Goal: Transaction & Acquisition: Purchase product/service

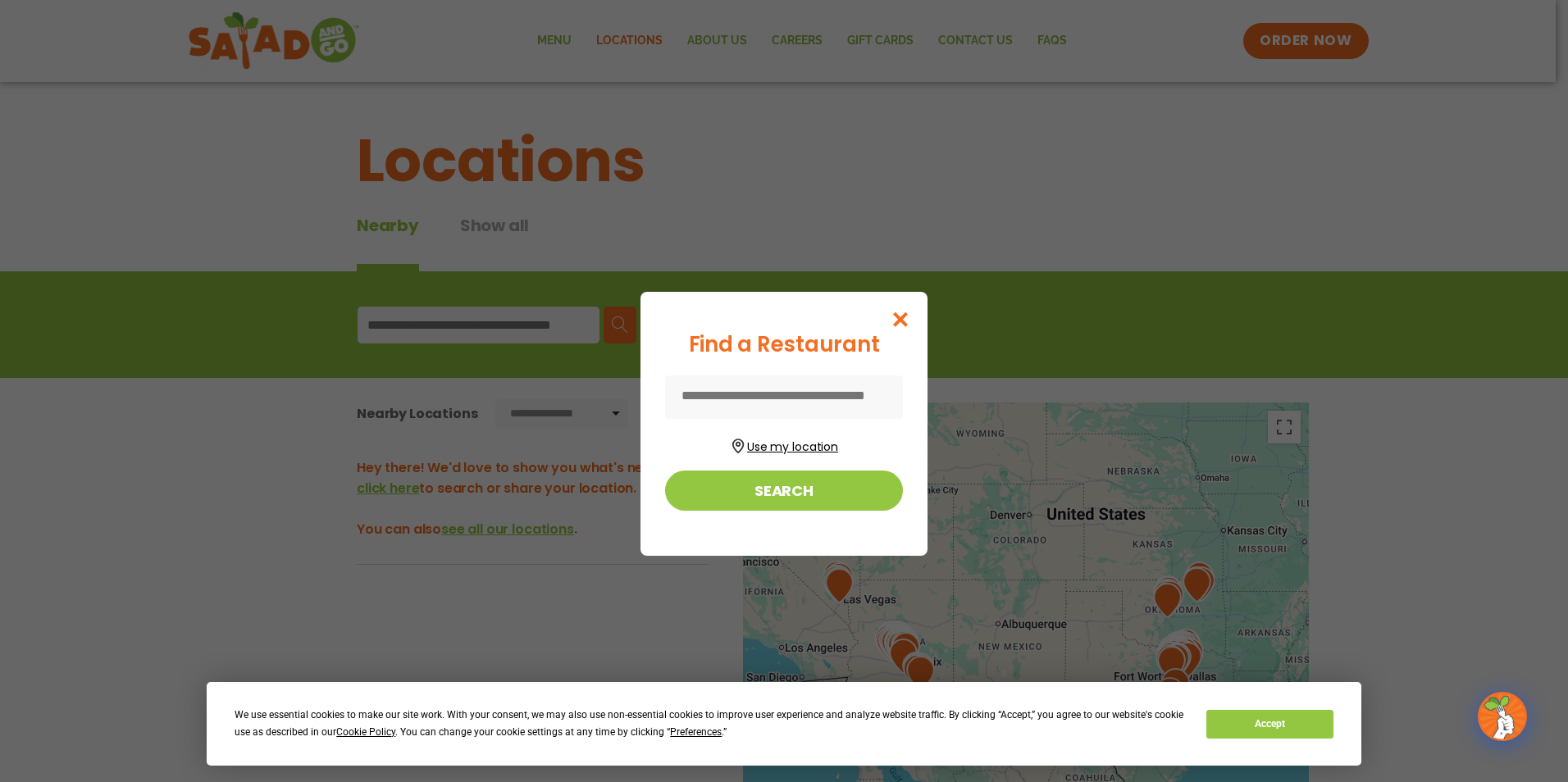
click at [782, 445] on button "Use my location" at bounding box center [784, 445] width 238 height 22
click at [775, 442] on button "Use my location" at bounding box center [784, 445] width 238 height 22
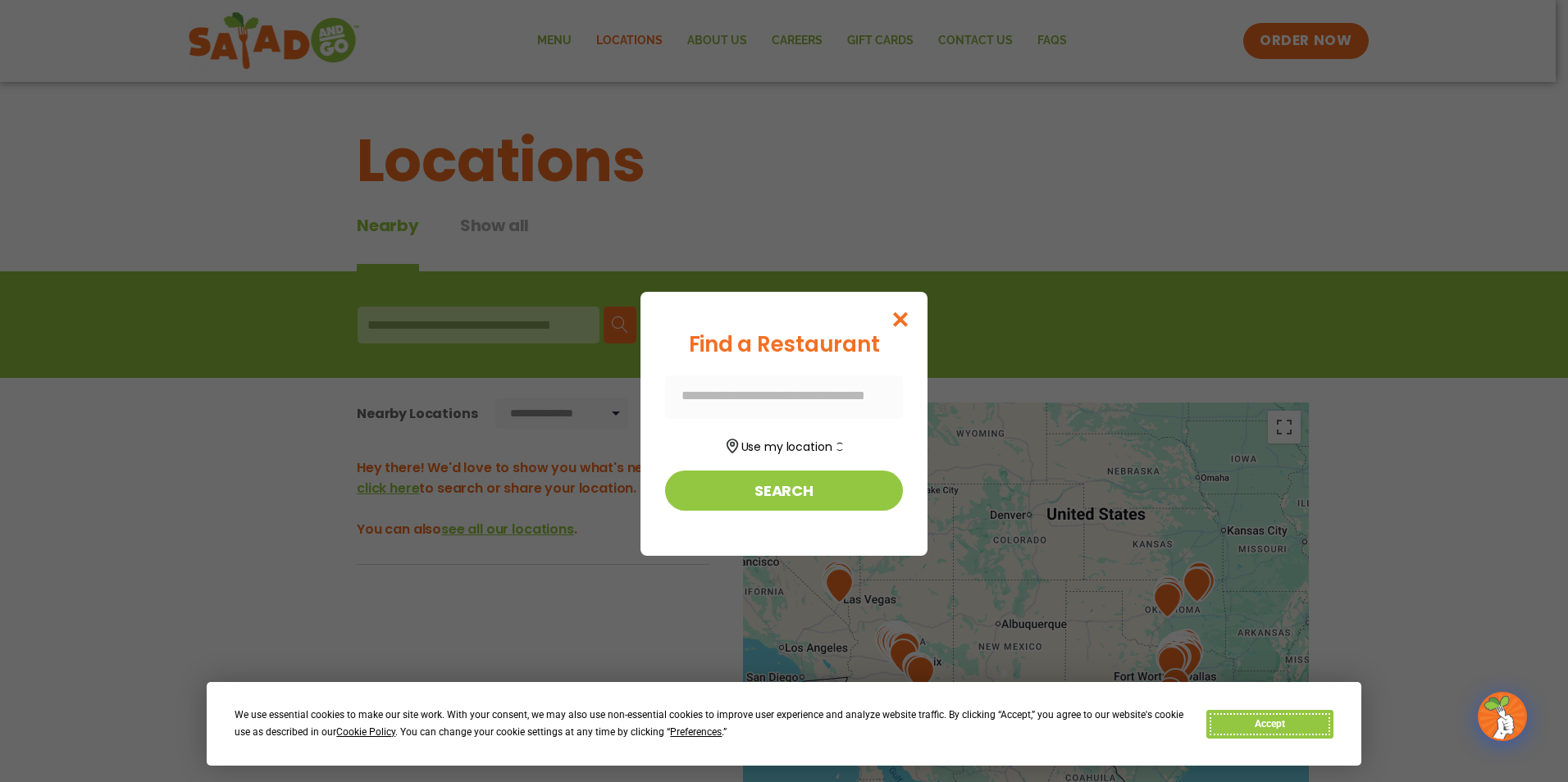
click at [1261, 717] on button "Accept" at bounding box center [1270, 724] width 126 height 29
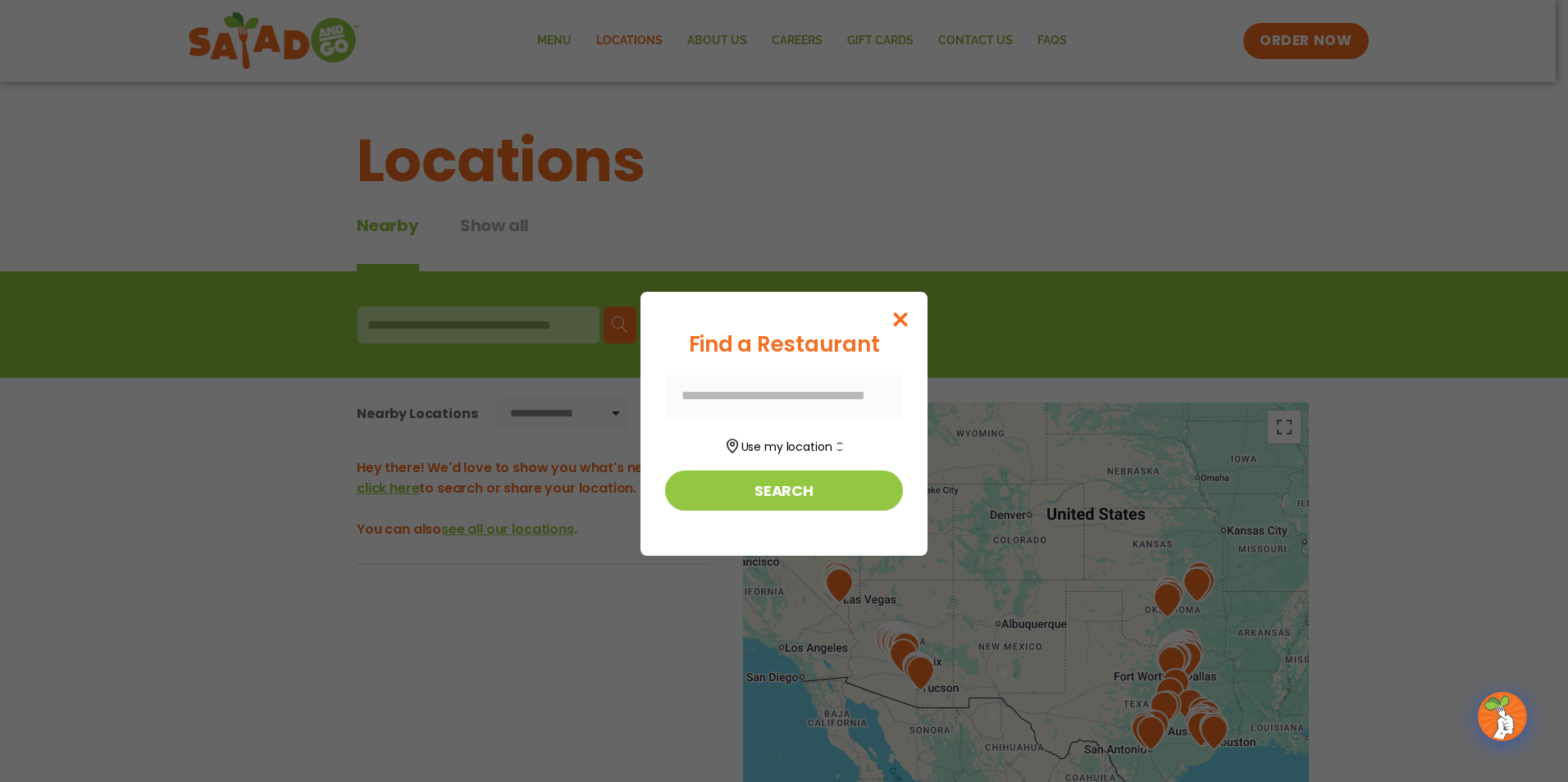
click at [699, 389] on div at bounding box center [784, 397] width 238 height 43
click at [690, 397] on div at bounding box center [784, 397] width 238 height 43
click at [728, 396] on div at bounding box center [784, 397] width 238 height 43
click at [727, 396] on div at bounding box center [784, 397] width 238 height 43
drag, startPoint x: 727, startPoint y: 396, endPoint x: 699, endPoint y: 397, distance: 28.0
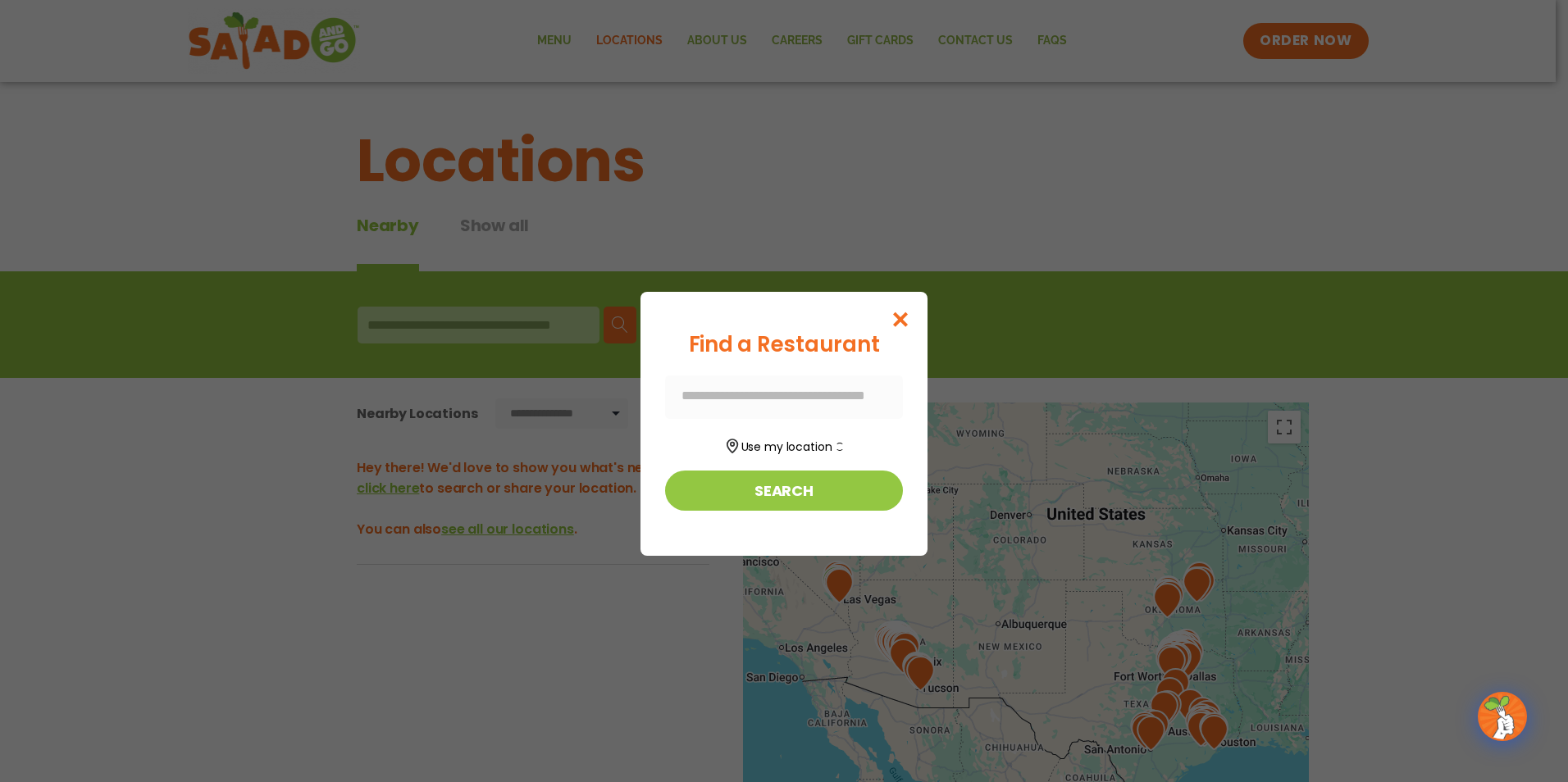
click at [699, 397] on div at bounding box center [784, 397] width 238 height 43
click at [792, 490] on button "Search" at bounding box center [784, 490] width 238 height 40
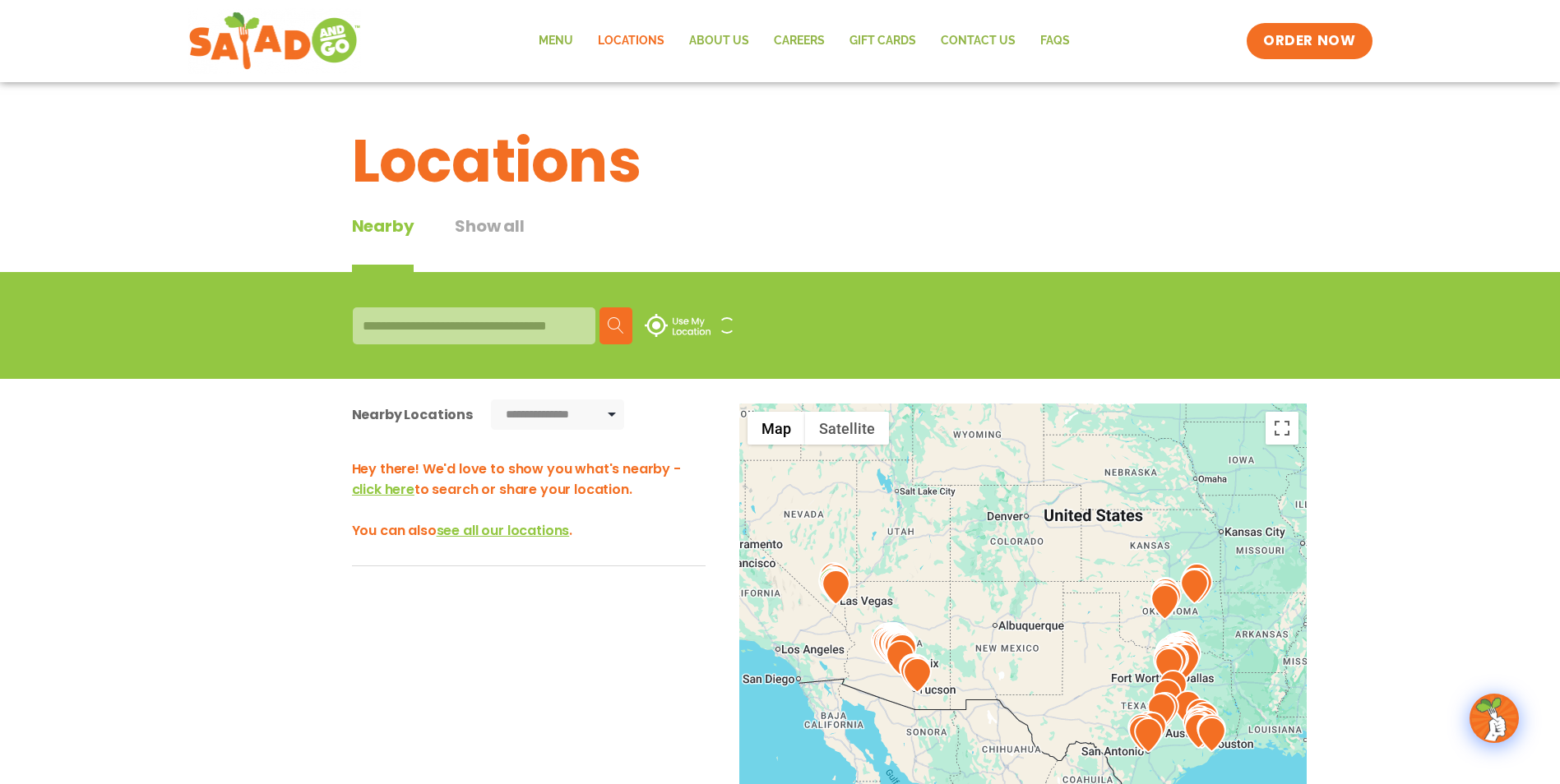
click at [324, 326] on div "Search Use My Location" at bounding box center [780, 326] width 1560 height 107
click at [341, 326] on div "Search Use My Location" at bounding box center [780, 326] width 896 height 63
drag, startPoint x: 382, startPoint y: 319, endPoint x: 377, endPoint y: 350, distance: 31.4
click at [382, 325] on div at bounding box center [474, 326] width 243 height 37
click at [391, 315] on div at bounding box center [474, 326] width 243 height 37
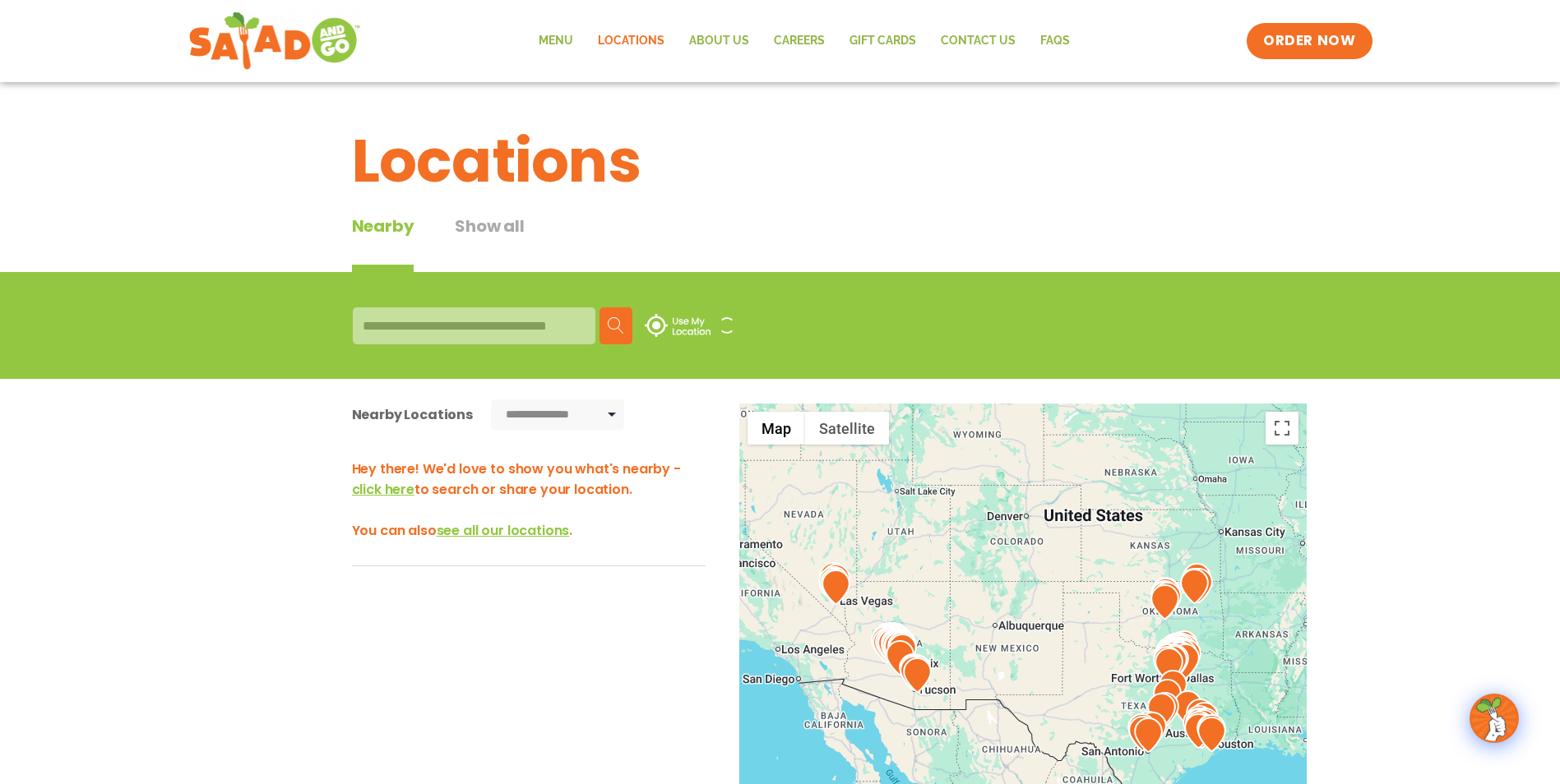
click at [390, 314] on div at bounding box center [474, 326] width 243 height 37
click at [549, 42] on link "Menu" at bounding box center [555, 42] width 59 height 38
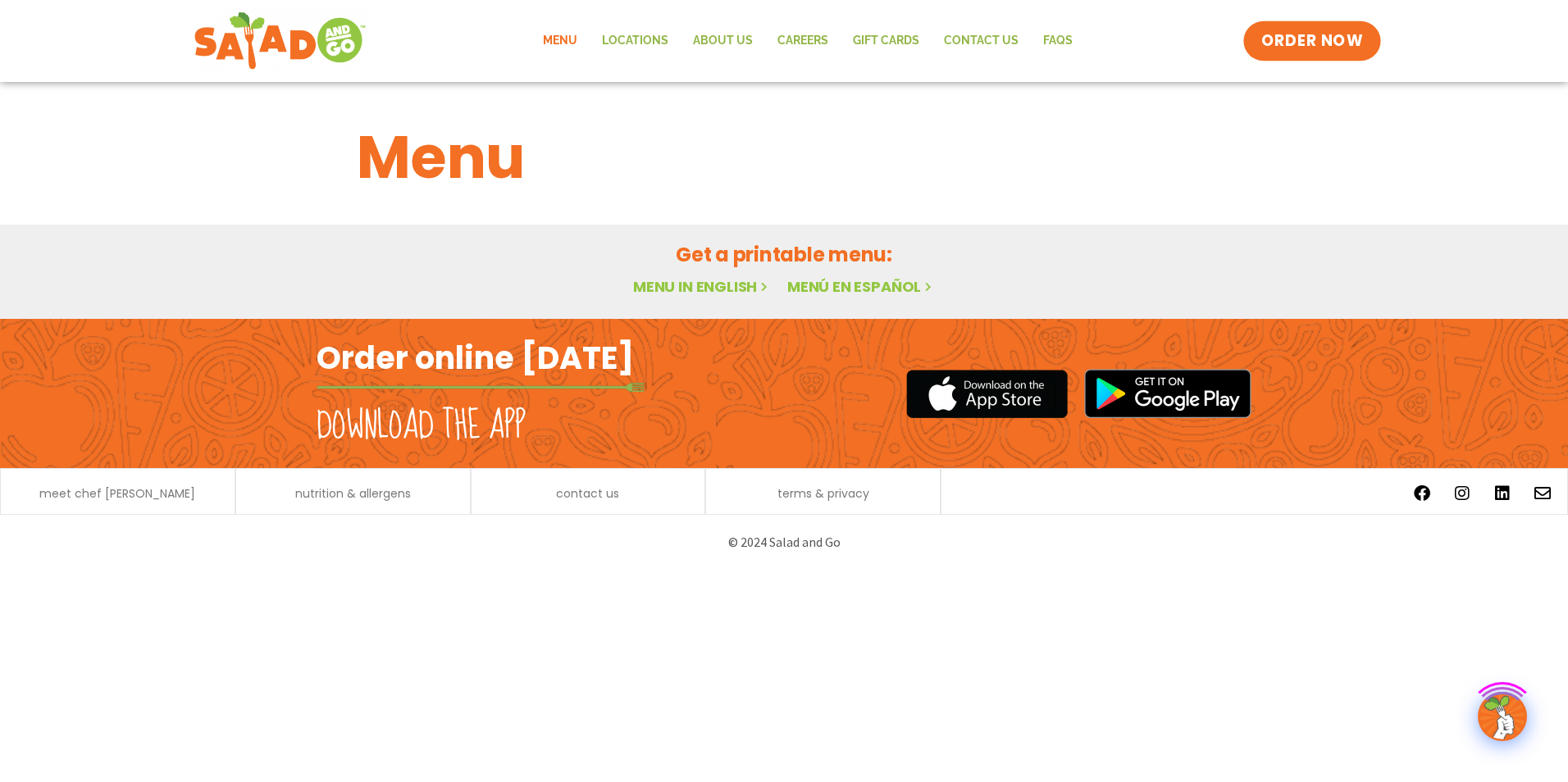
click at [1327, 45] on span "ORDER NOW" at bounding box center [1312, 41] width 102 height 22
